Goal: Navigation & Orientation: Understand site structure

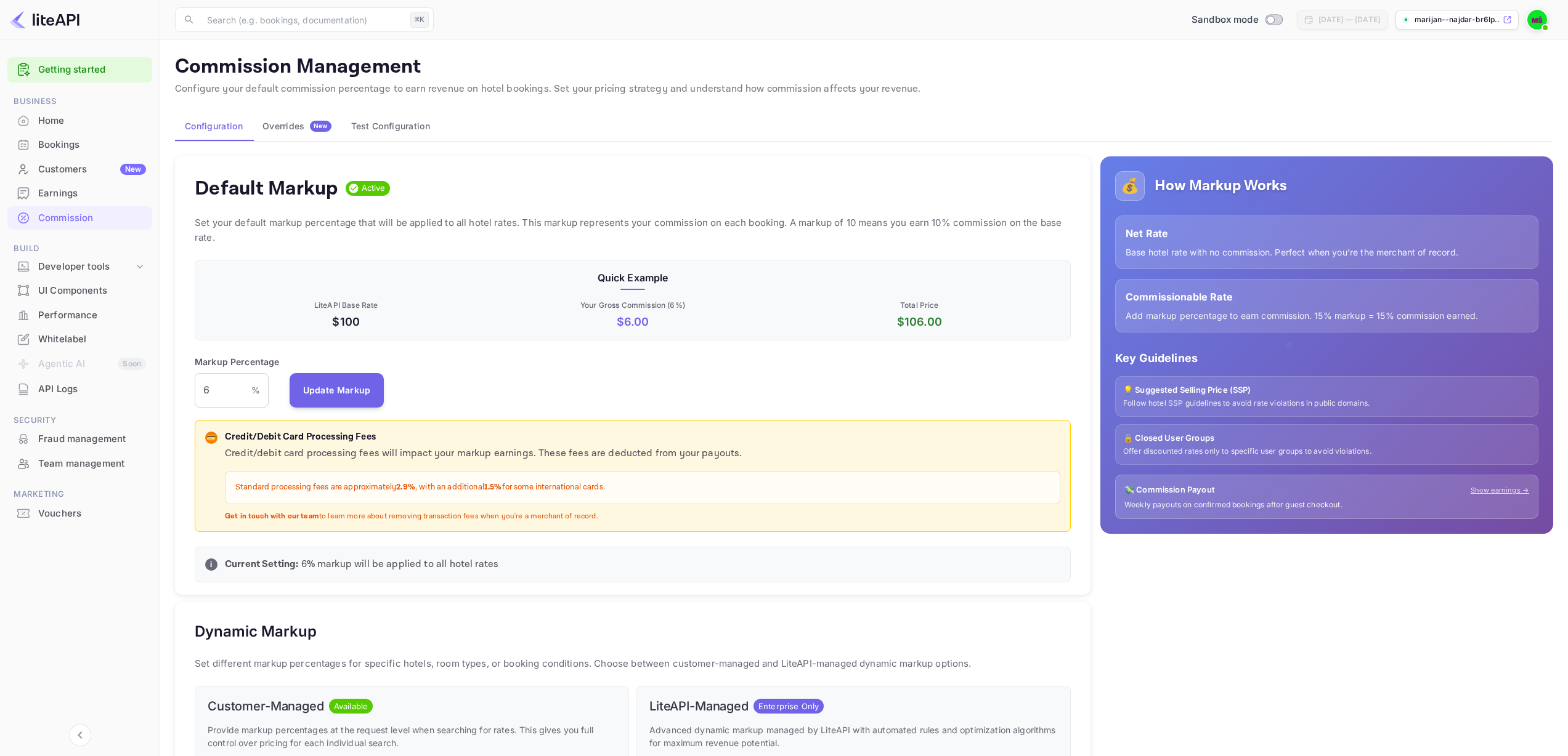
scroll to position [209, 867]
click at [82, 434] on div "Fraud management" at bounding box center [92, 439] width 108 height 14
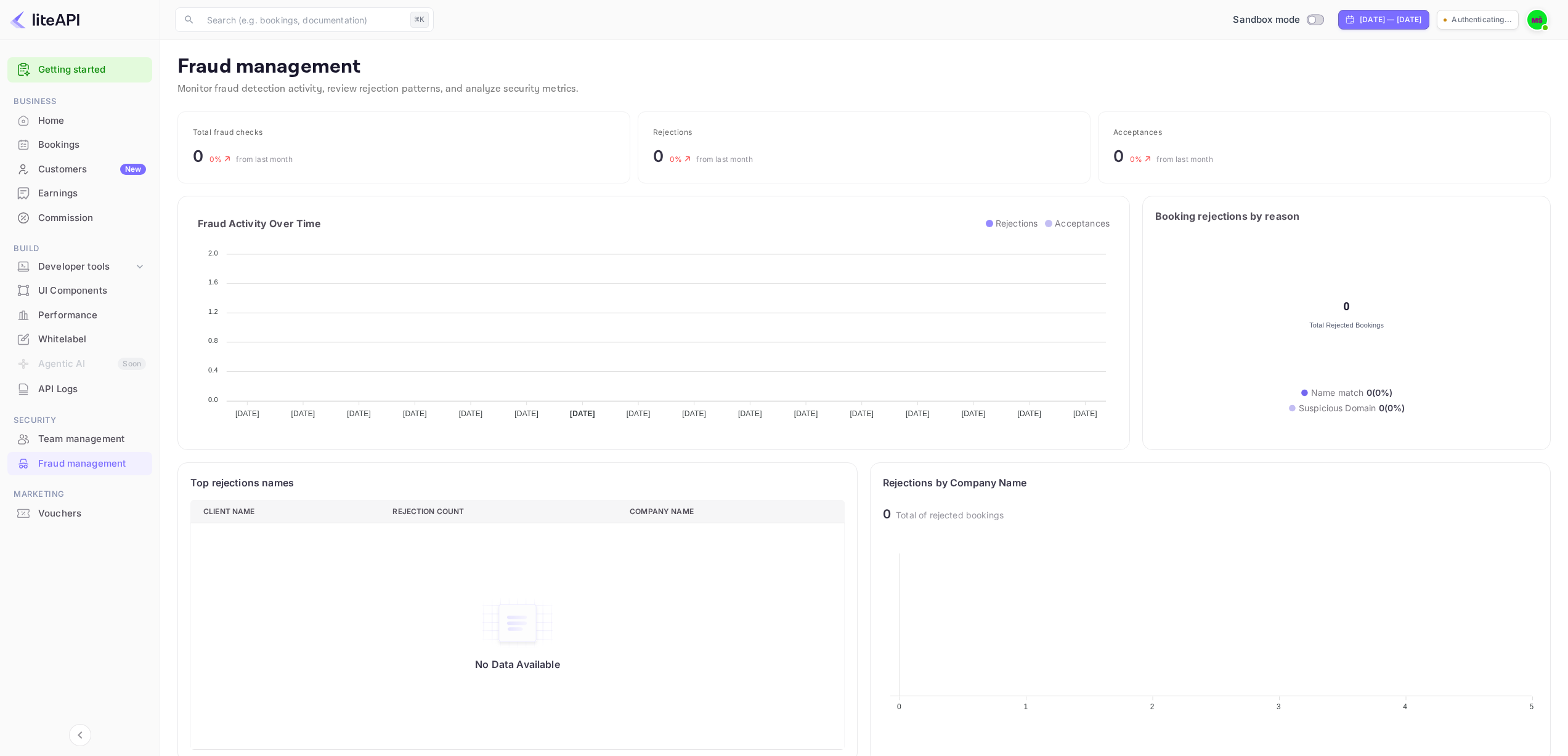
scroll to position [244, 646]
click at [123, 267] on div "Developer tools" at bounding box center [85, 266] width 95 height 14
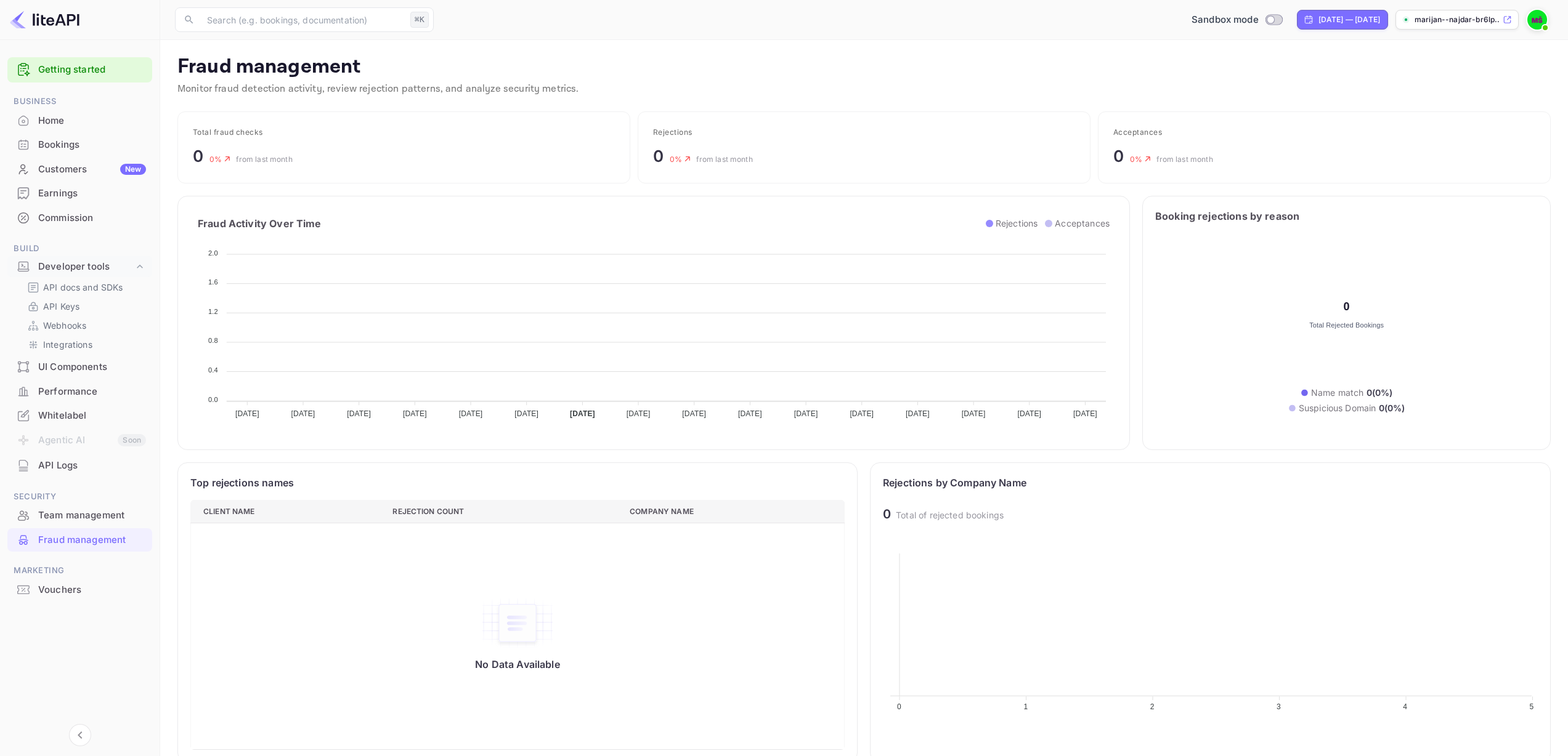
click at [324, 66] on p "Fraud management" at bounding box center [864, 67] width 1373 height 25
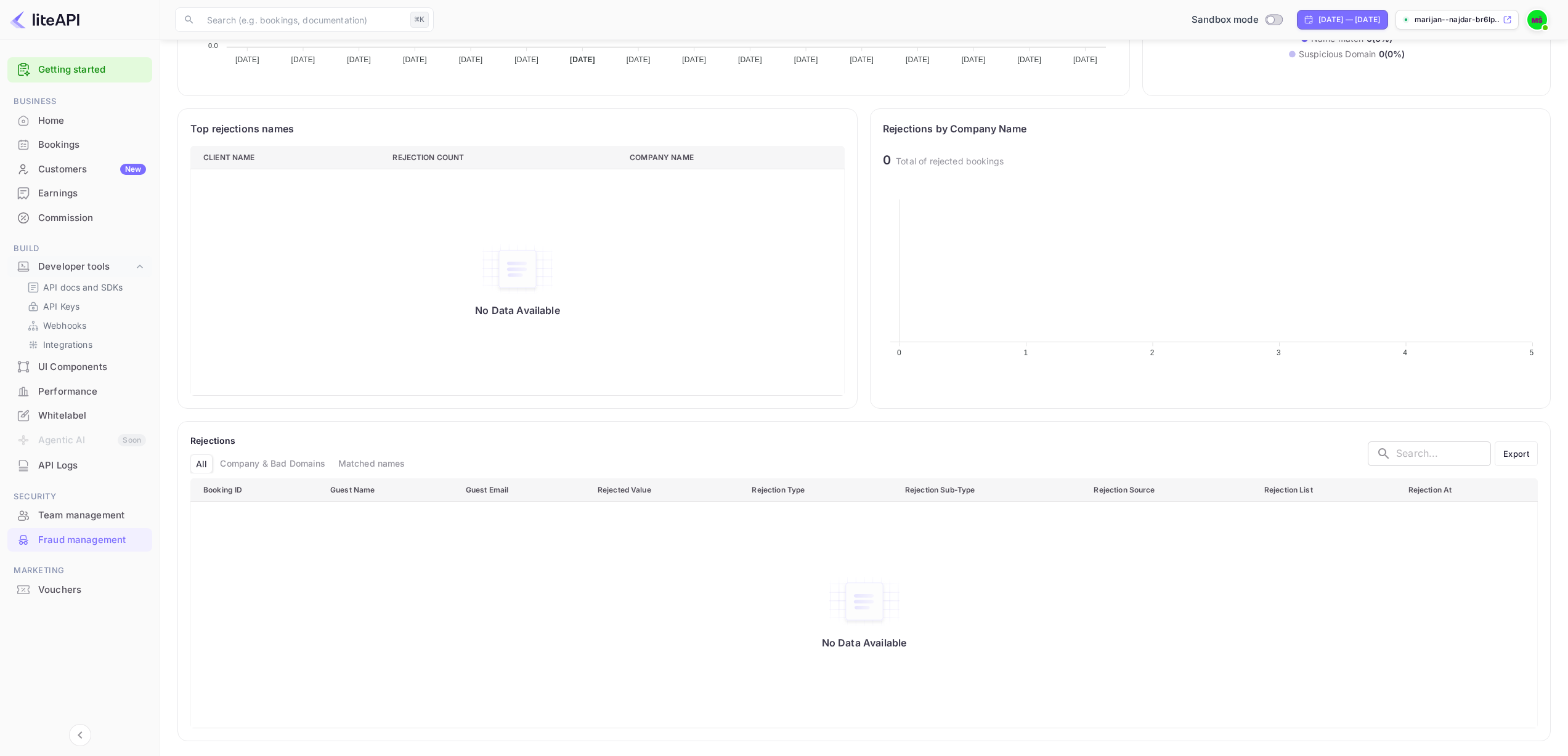
scroll to position [0, 0]
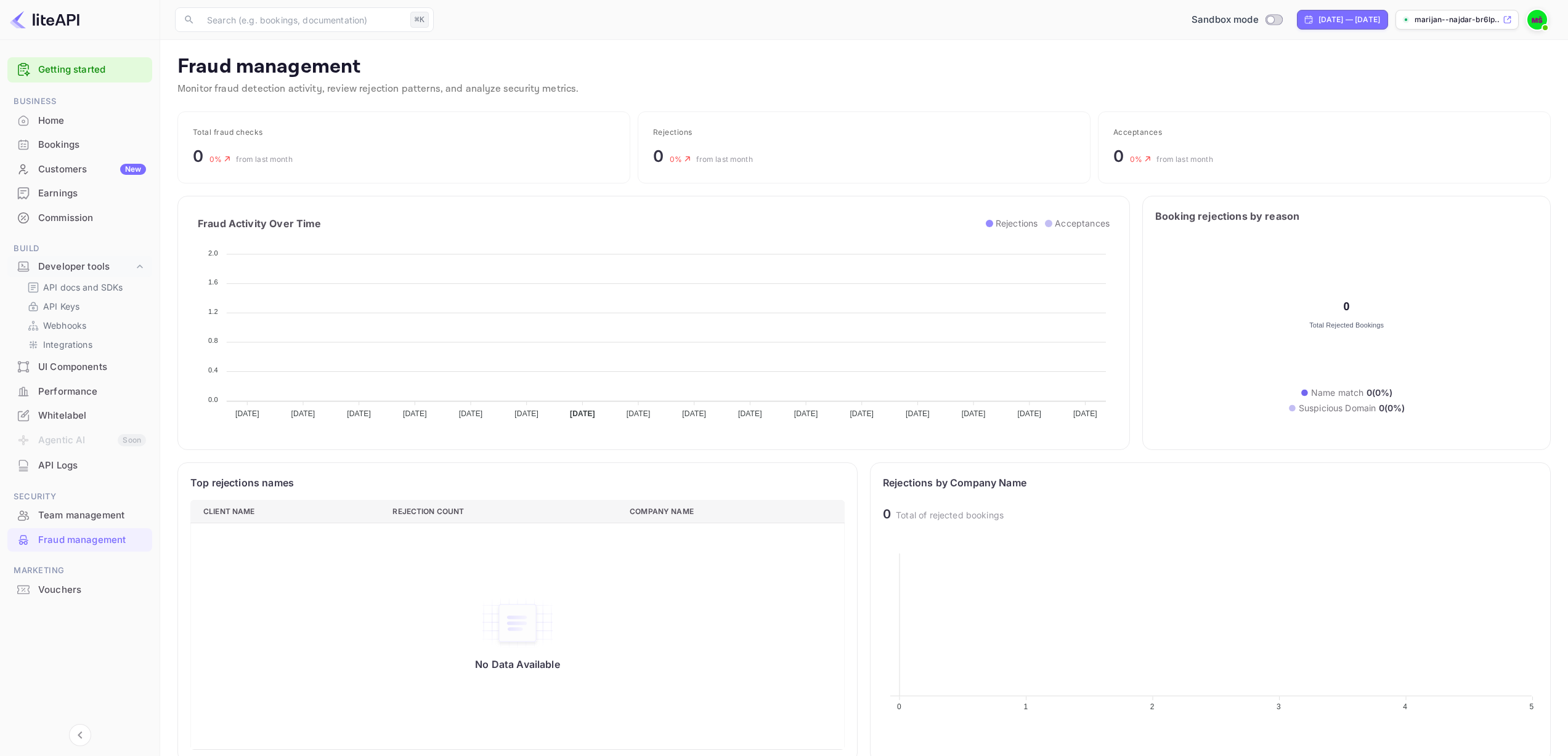
click at [69, 512] on div "Team management" at bounding box center [92, 515] width 108 height 14
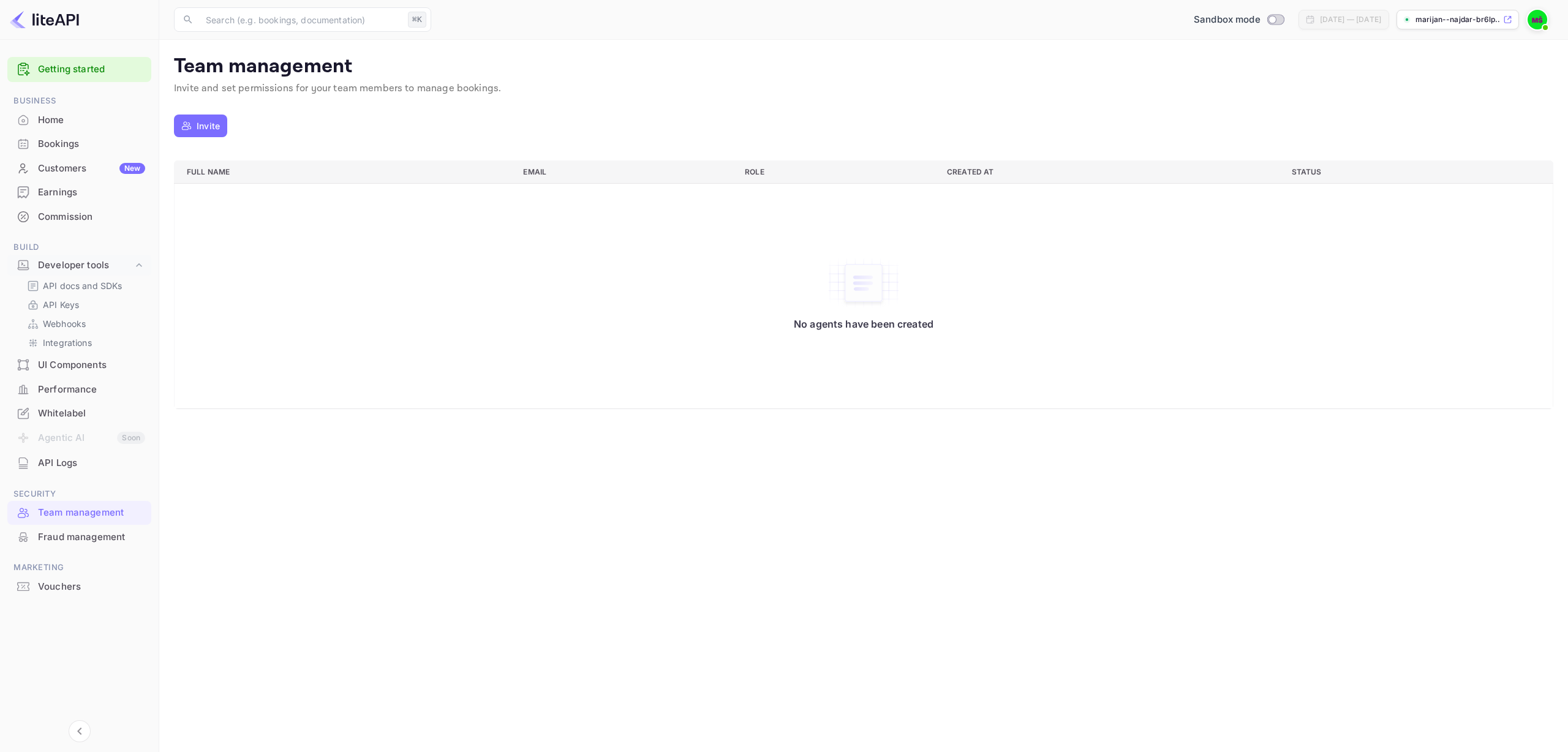
click at [208, 122] on p "Invite" at bounding box center [208, 126] width 23 height 13
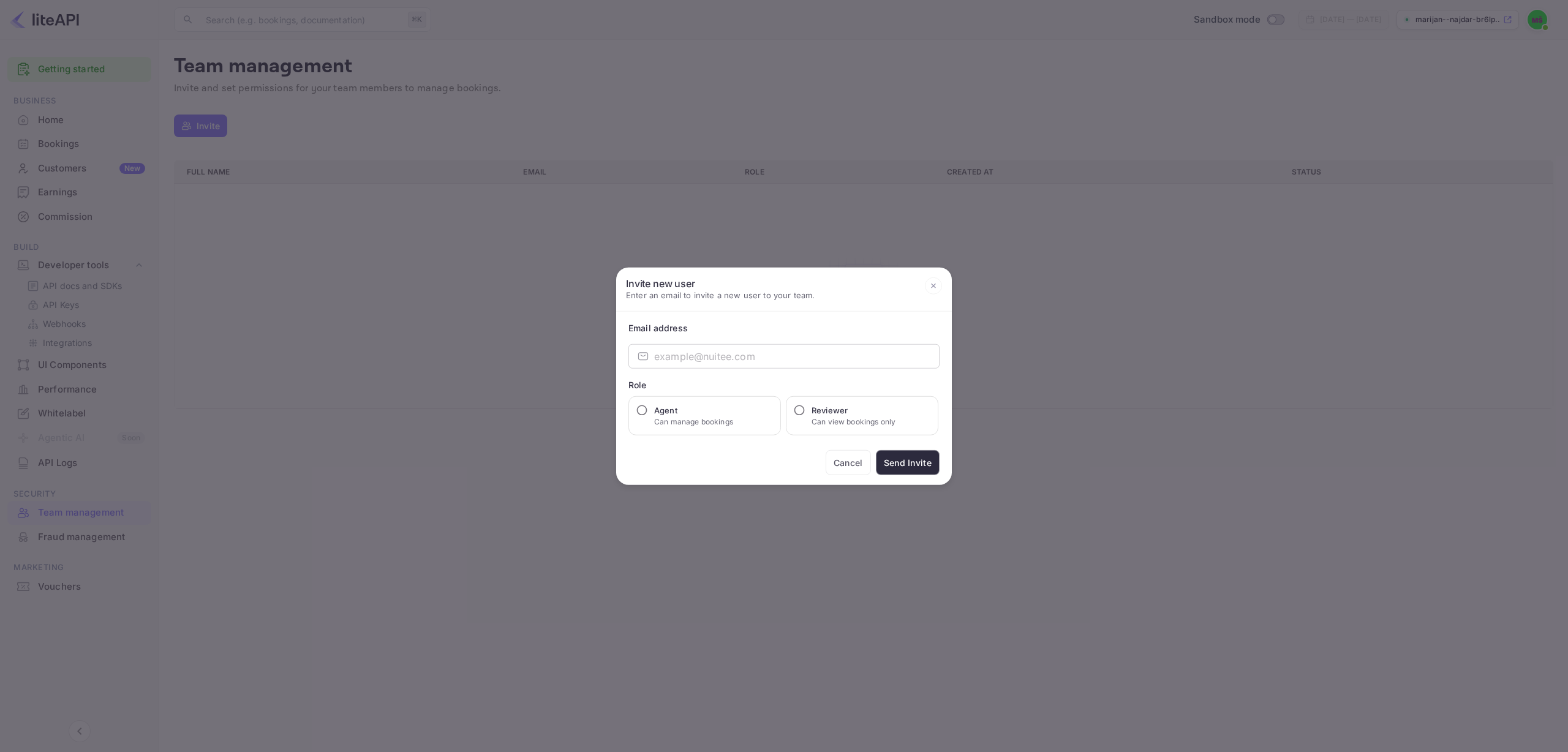
click at [933, 286] on icon at bounding box center [933, 285] width 17 height 17
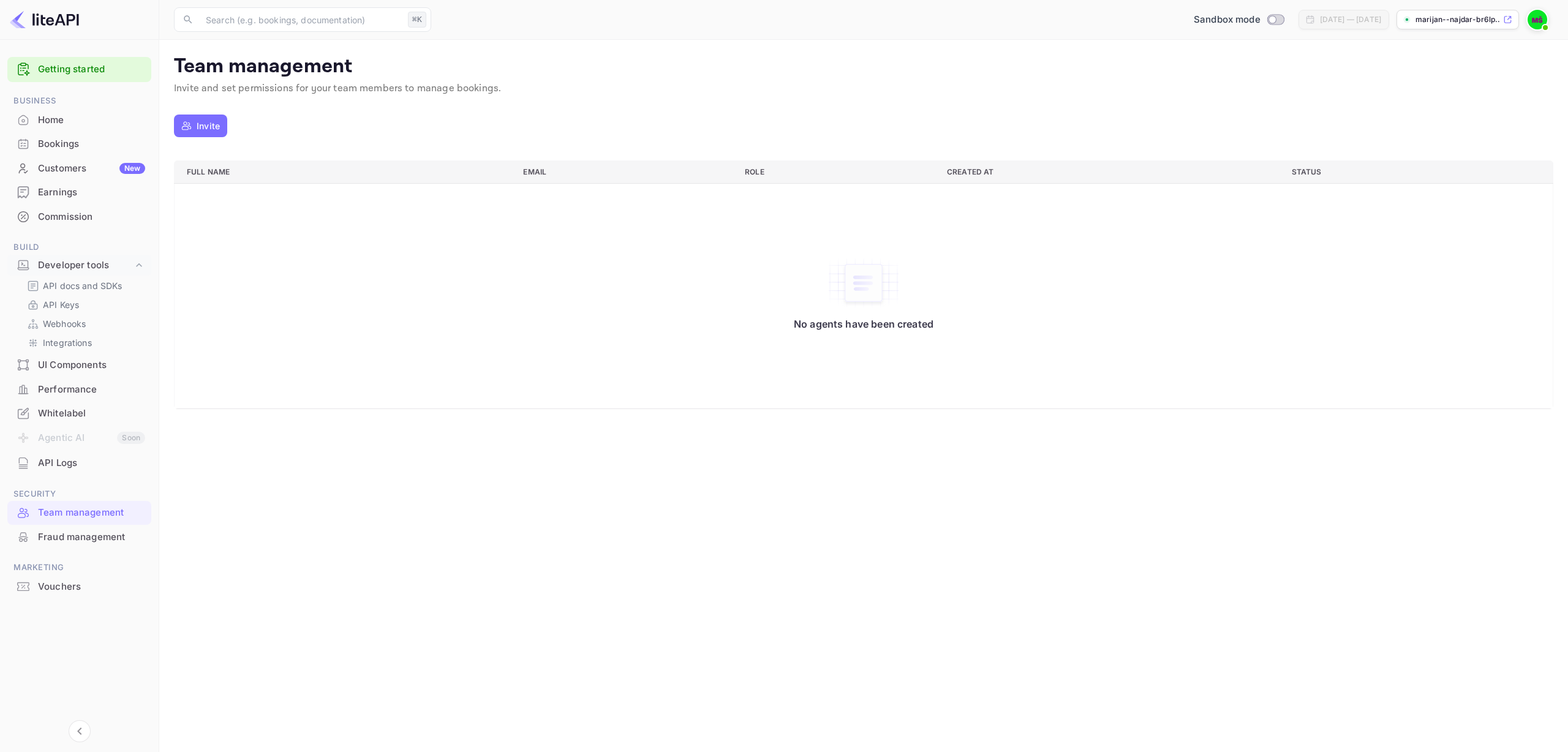
click at [78, 206] on div "Commission" at bounding box center [79, 217] width 144 height 24
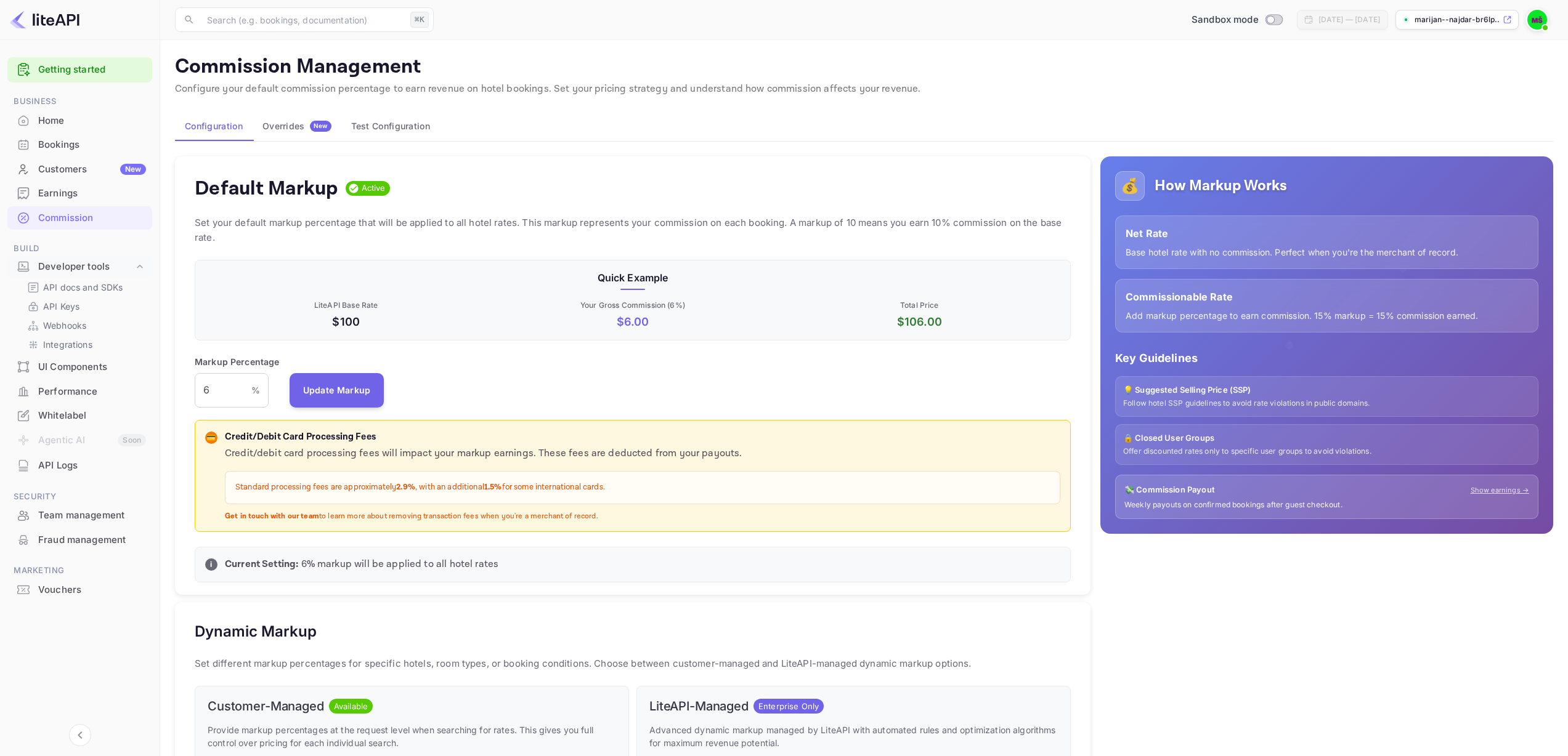
scroll to position [209, 867]
click at [296, 127] on div "Overrides New" at bounding box center [296, 125] width 69 height 11
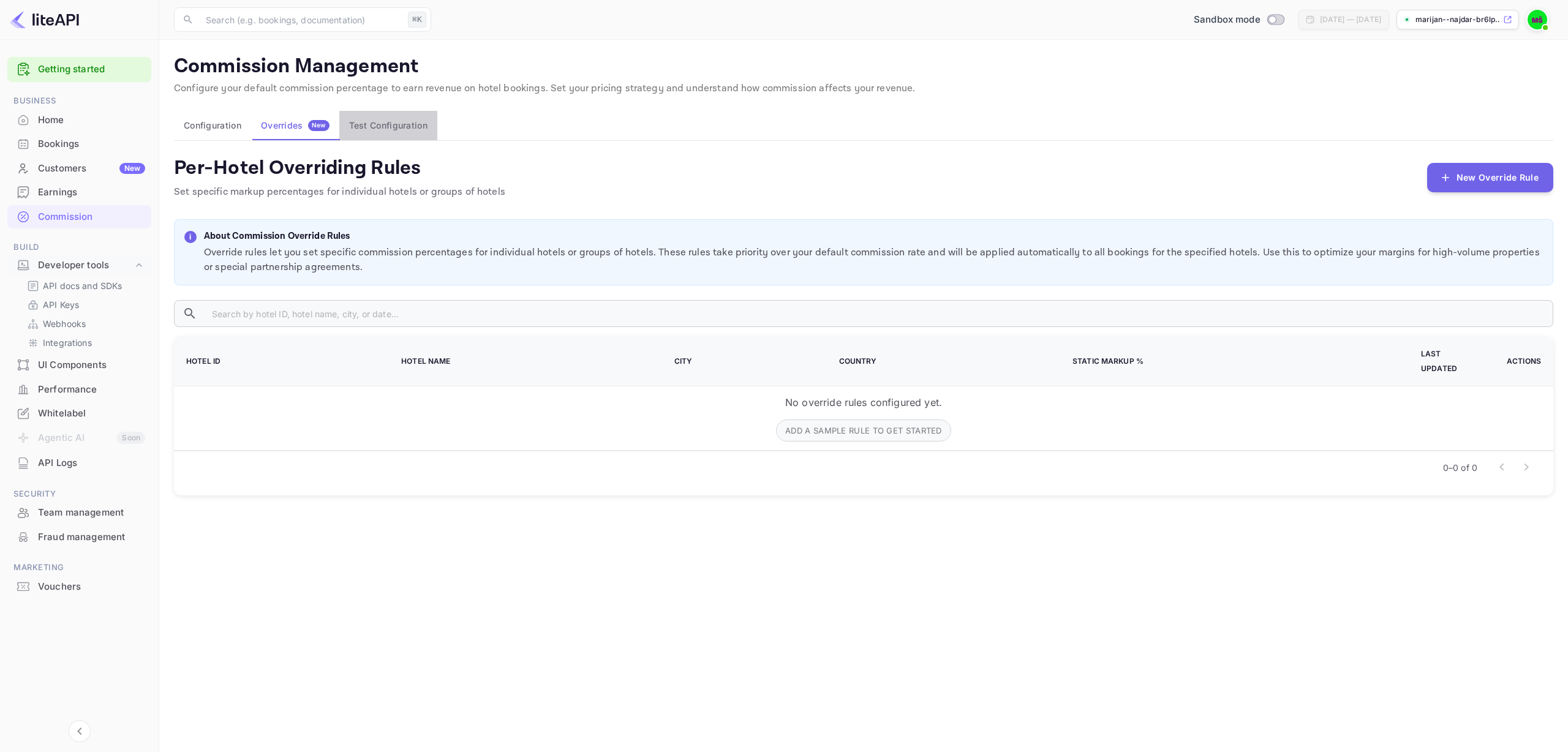
click at [389, 122] on button "Test Configuration" at bounding box center [388, 125] width 98 height 30
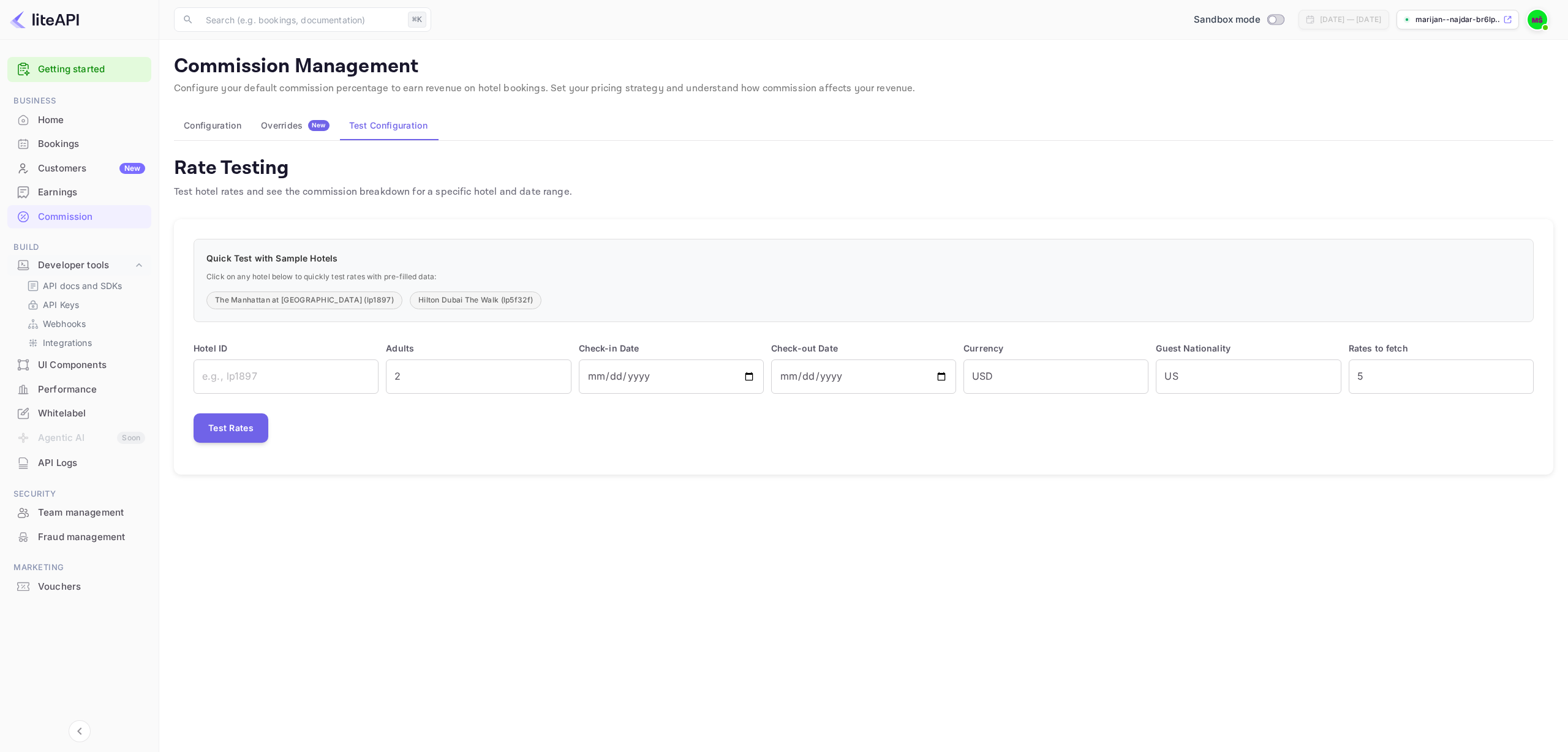
click at [83, 121] on div "Home" at bounding box center [92, 120] width 107 height 14
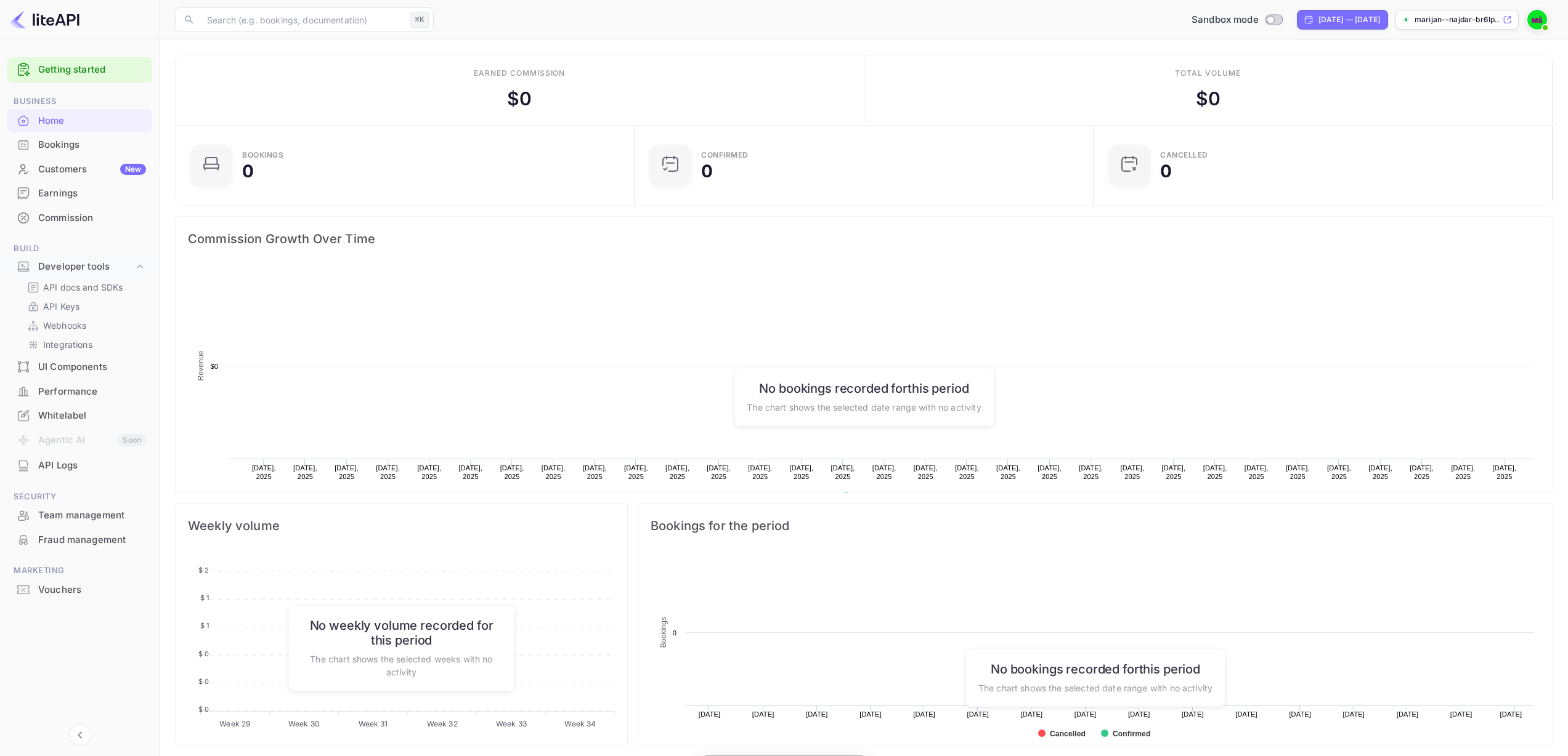
scroll to position [191, 442]
click at [85, 155] on div "Bookings" at bounding box center [80, 144] width 144 height 24
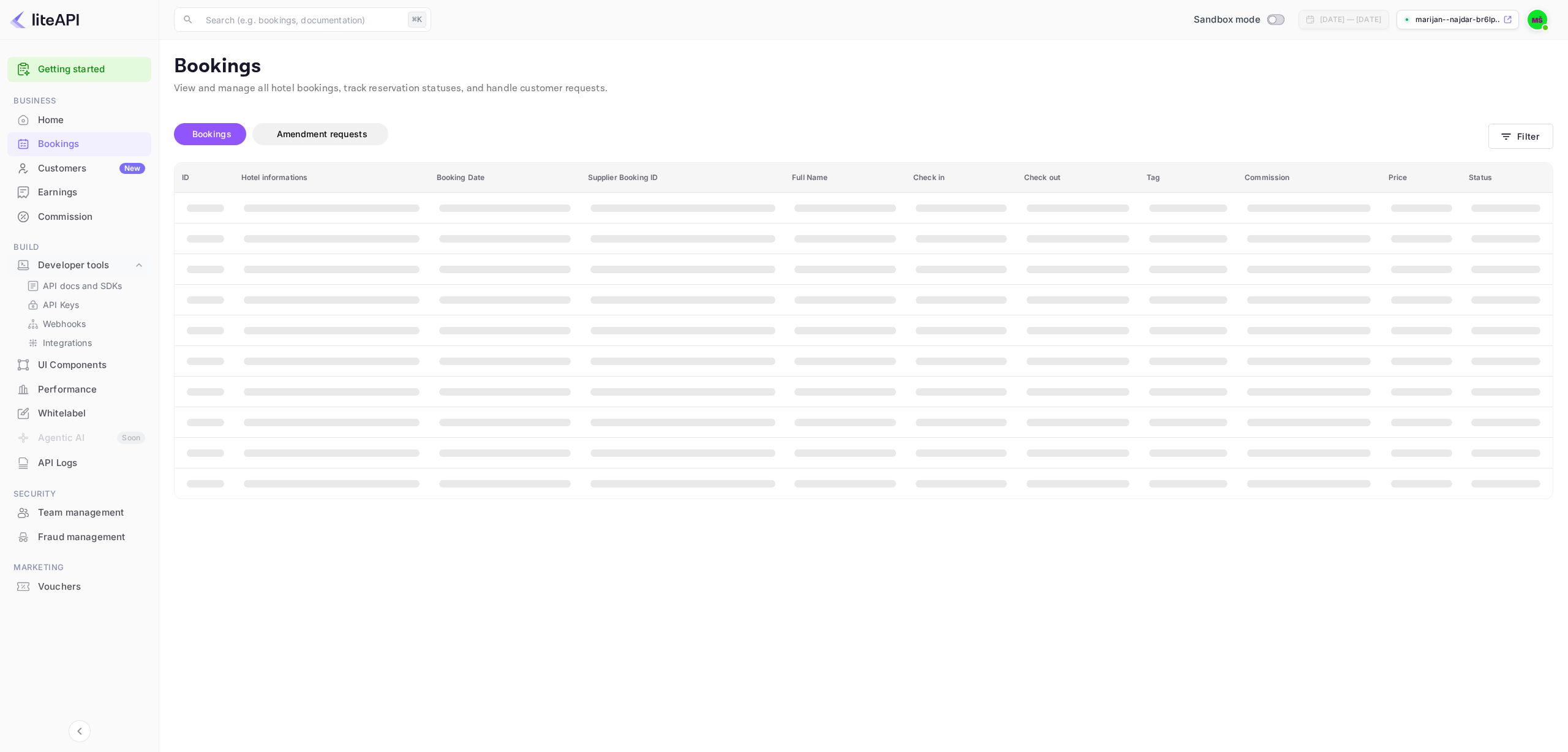
click at [52, 166] on div "Customers New" at bounding box center [92, 168] width 107 height 14
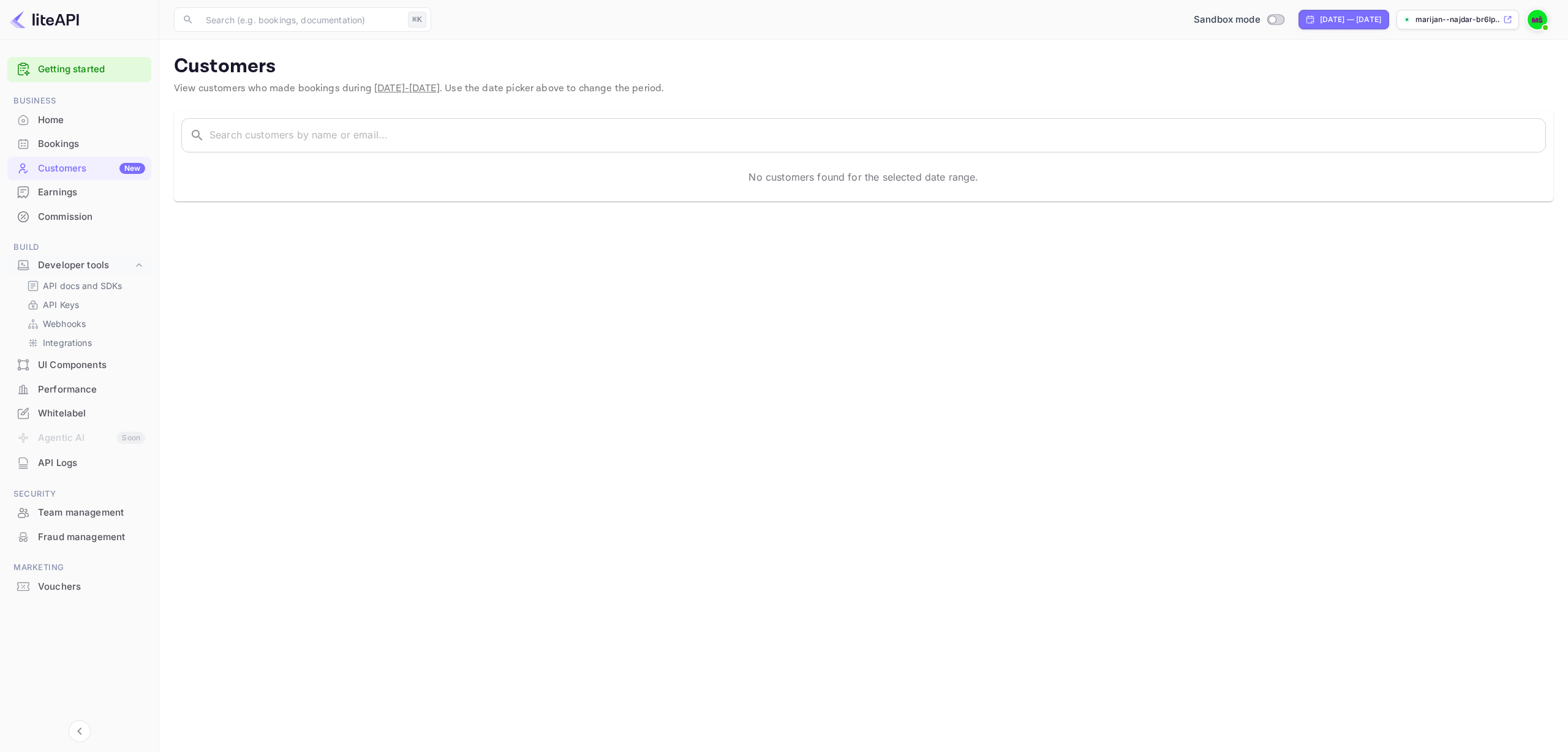
click at [89, 535] on div "Fraud management" at bounding box center [92, 537] width 107 height 14
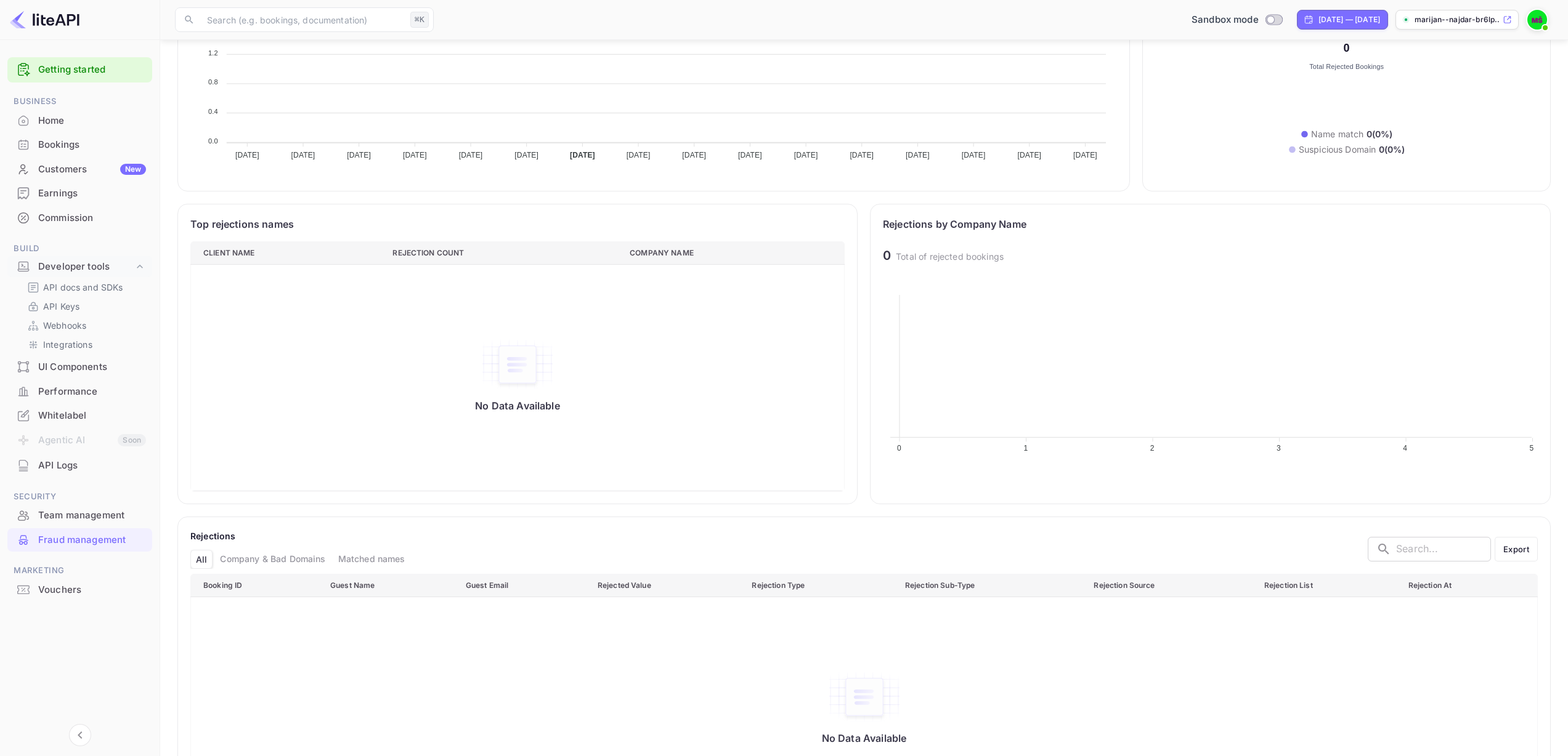
scroll to position [354, 0]
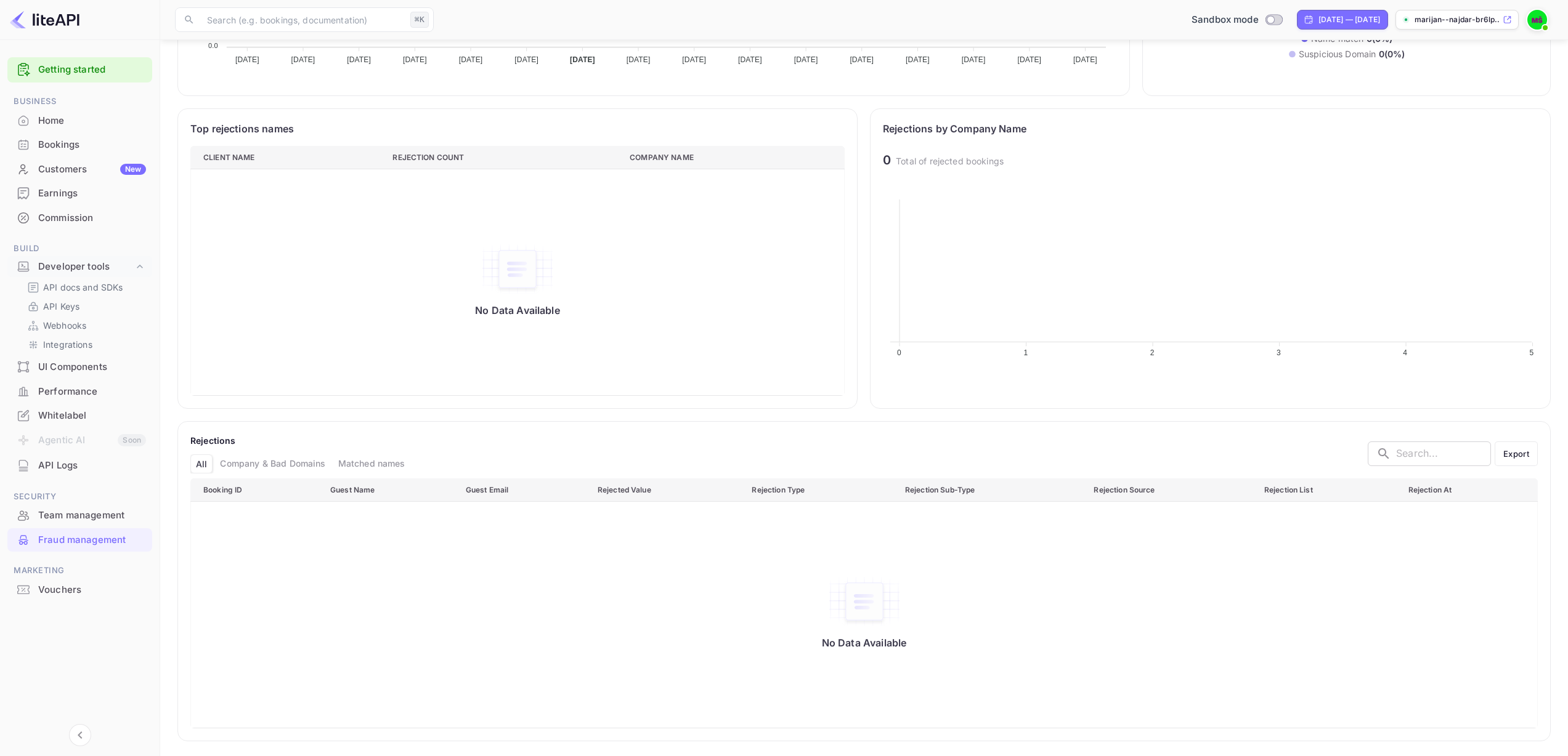
click at [66, 541] on div "Fraud management" at bounding box center [92, 540] width 108 height 14
click at [257, 465] on div "Company & Bad Domains" at bounding box center [272, 464] width 115 height 19
click at [205, 466] on div "All" at bounding box center [200, 464] width 21 height 19
